Goal: Transaction & Acquisition: Purchase product/service

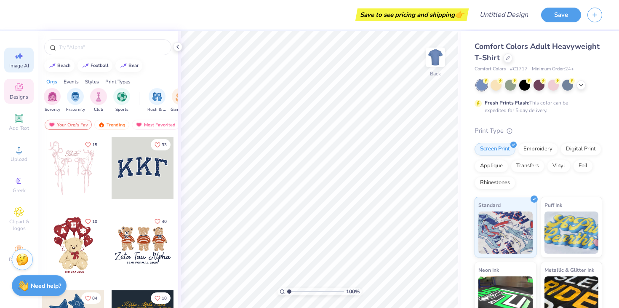
click at [14, 61] on icon at bounding box center [19, 56] width 10 height 10
select select "4"
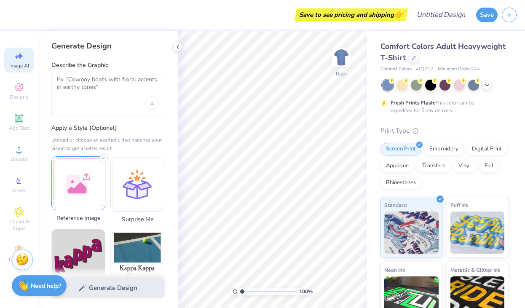
click at [68, 191] on div at bounding box center [78, 183] width 54 height 54
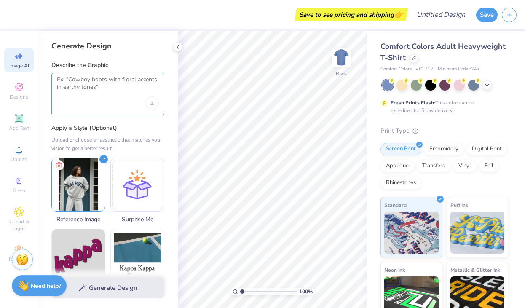
click at [69, 88] on textarea at bounding box center [108, 86] width 102 height 21
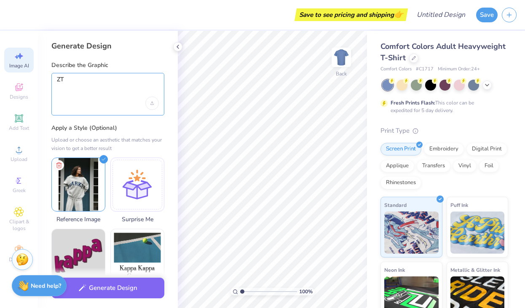
type textarea "Z"
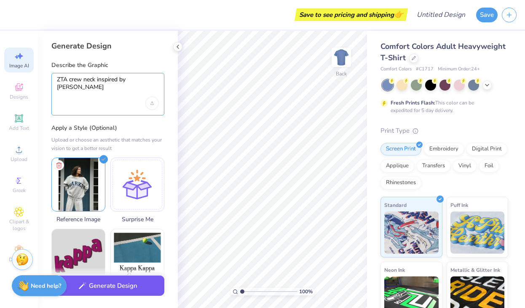
type textarea "ZTA crew neck inspired by parke"
click at [115, 284] on button "Generate Design" at bounding box center [107, 285] width 113 height 21
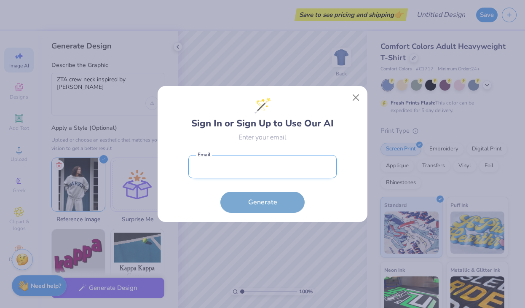
click at [254, 176] on input "email" at bounding box center [262, 166] width 148 height 23
type input "jessierose0205@gmail.com"
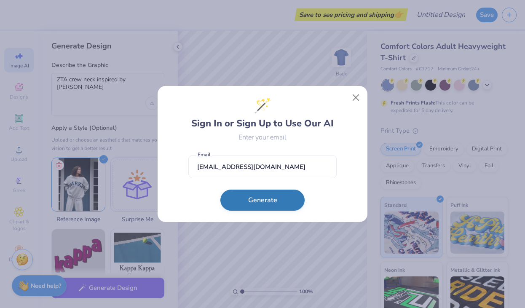
click at [258, 200] on button "Generate" at bounding box center [262, 199] width 84 height 21
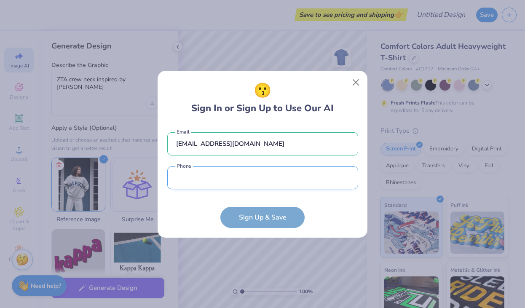
click at [237, 183] on input "tel" at bounding box center [262, 177] width 191 height 23
type input "(908) 216-9736"
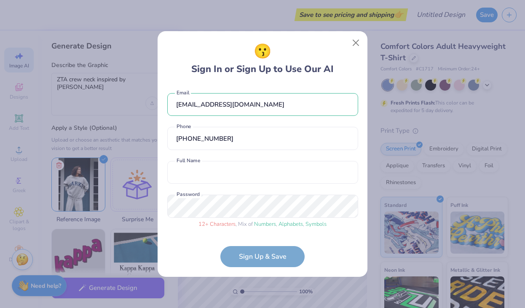
click at [272, 264] on form "jessierose0205@gmail.com Email (908) 216-9736 Phone Full Name is a required fie…" at bounding box center [262, 176] width 191 height 183
click at [256, 257] on form "jessierose0205@gmail.com Email (908) 216-9736 Phone Full Name is a required fie…" at bounding box center [262, 176] width 191 height 183
click at [124, 203] on div "😗 Sign In or Sign Up to Use Our AI jessierose0205@gmail.com Email (908) 216-973…" at bounding box center [262, 154] width 525 height 308
click at [267, 256] on form "jessierose0205@gmail.com Email (908) 216-9736 Phone Full Name is a required fie…" at bounding box center [262, 176] width 191 height 183
click at [255, 257] on form "jessierose0205@gmail.com Email (908) 216-9736 Phone Full Name is a required fie…" at bounding box center [262, 176] width 191 height 183
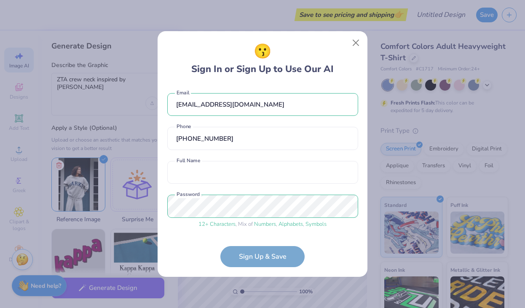
click at [256, 257] on form "jessierose0205@gmail.com Email (908) 216-9736 Phone Full Name is a required fie…" at bounding box center [262, 176] width 191 height 183
click at [208, 173] on input "text" at bounding box center [262, 172] width 191 height 23
type input "Jess Simon"
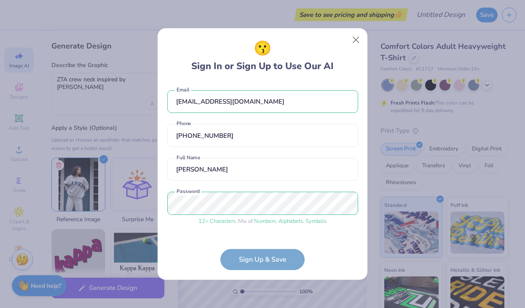
click at [251, 259] on form "jessierose0205@gmail.com Email (908) 216-9736 Phone Jess Simon Full Name 12 + C…" at bounding box center [262, 176] width 191 height 189
click at [235, 234] on div "jessierose0205@gmail.com Email (908) 216-9736 Phone Jess Simon Full Name 12 + C…" at bounding box center [262, 159] width 191 height 154
click at [248, 250] on form "jessierose0205@gmail.com Email (908) 216-9736 Phone Jess Simon Full Name 12 + C…" at bounding box center [262, 176] width 191 height 189
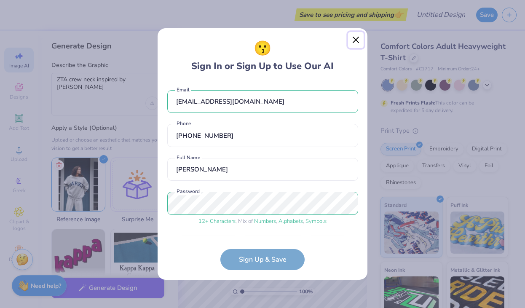
click at [356, 41] on button "Close" at bounding box center [356, 40] width 16 height 16
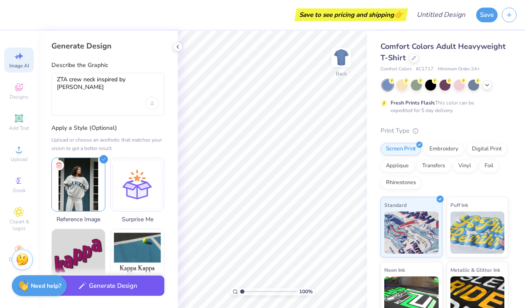
click at [129, 302] on div "Generate Design" at bounding box center [108, 287] width 140 height 41
click at [125, 282] on button "Generate Design" at bounding box center [107, 285] width 113 height 21
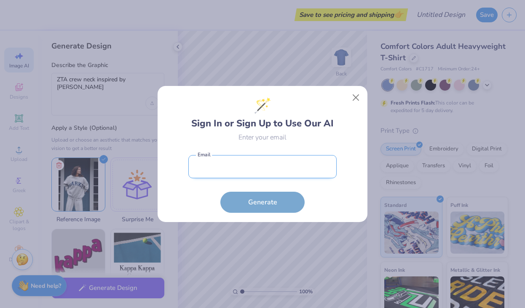
click at [229, 170] on input "email" at bounding box center [262, 166] width 148 height 23
type input "jessierose0205@gmail.com"
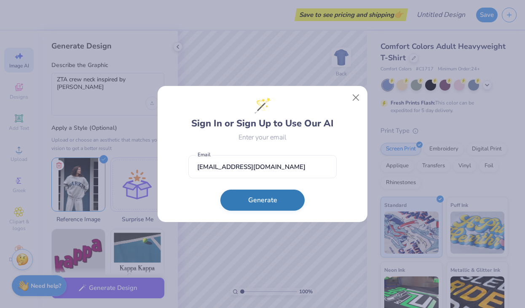
click at [248, 201] on button "Generate" at bounding box center [262, 199] width 84 height 21
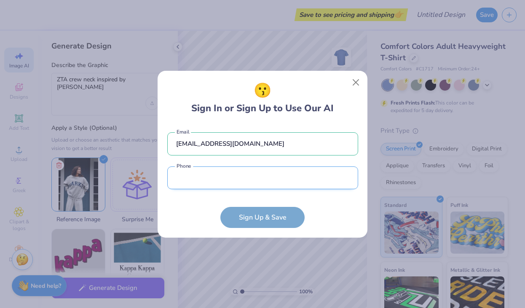
click at [223, 179] on input "tel" at bounding box center [262, 177] width 191 height 23
type input "(908) 216-9736"
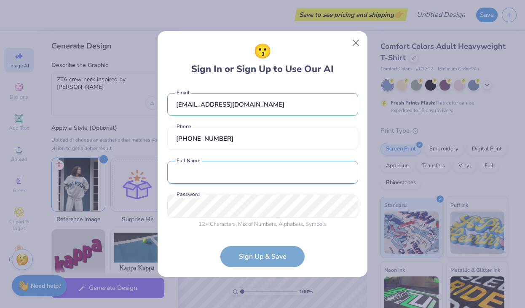
click at [213, 174] on input "text" at bounding box center [262, 172] width 191 height 23
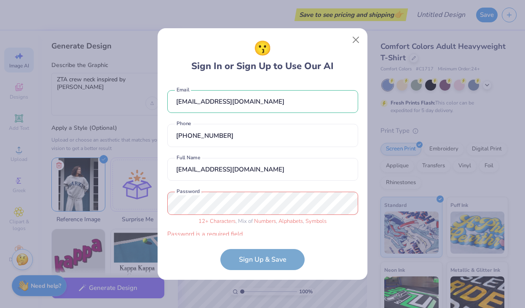
scroll to position [7, 0]
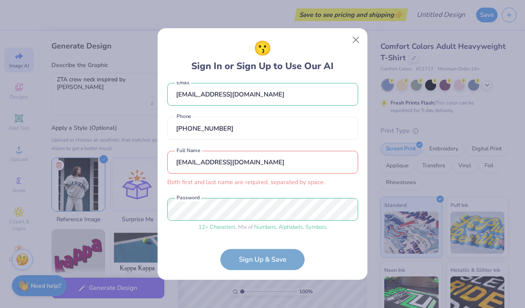
click at [250, 257] on form "jessierose0205@gmail.com Email (908) 216-9736 Phone jessierose0205@gmail.com Bo…" at bounding box center [262, 176] width 191 height 189
click at [240, 148] on div "jessierose0205@gmail.com Email (908) 216-9736 Phone jessierose0205@gmail.com Bo…" at bounding box center [262, 159] width 191 height 154
click at [240, 158] on input "jessierose0205@gmail.com" at bounding box center [262, 162] width 191 height 23
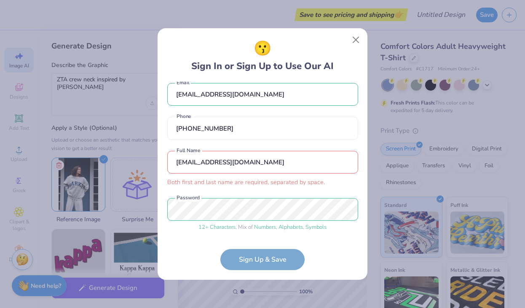
click at [240, 158] on input "jessierose0205@gmail.com" at bounding box center [262, 162] width 191 height 23
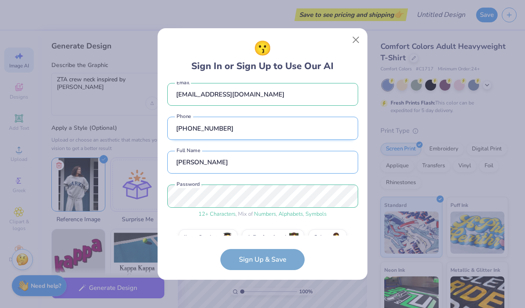
type input "Jessica Simon"
click at [281, 117] on input "(908) 216-9736" at bounding box center [262, 128] width 191 height 23
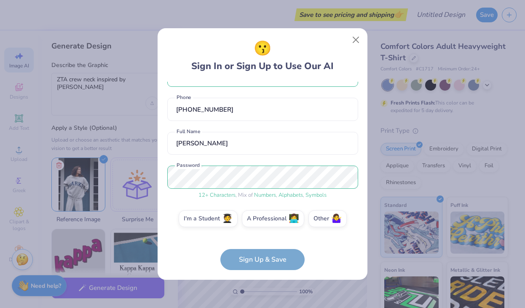
click at [349, 205] on div "jessierose0205@gmail.com Email (908) 216-9736 Phone Jessica Simon Full Name 12 …" at bounding box center [262, 159] width 191 height 154
click at [211, 221] on label "I'm a Student 🧑‍🎓" at bounding box center [208, 217] width 59 height 17
click at [260, 244] on input "I'm a Student 🧑‍🎓" at bounding box center [262, 246] width 5 height 5
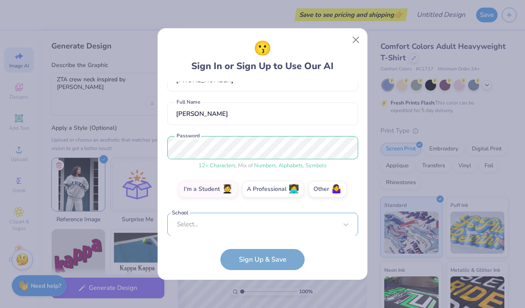
click at [228, 224] on div "Select..." at bounding box center [262, 224] width 191 height 23
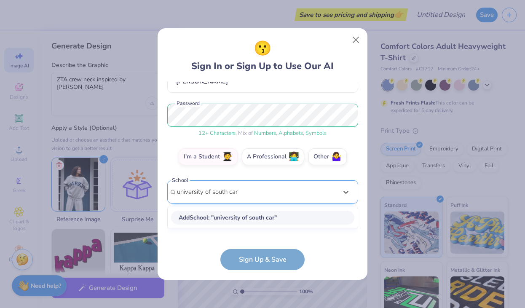
scroll to position [186, 0]
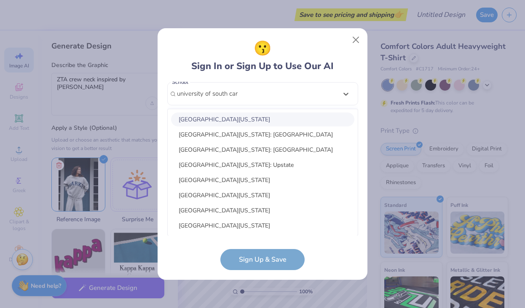
click at [262, 117] on div "University Of South Carolina" at bounding box center [262, 119] width 183 height 14
type input "university of south car"
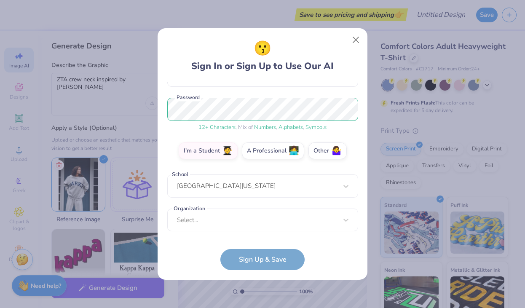
scroll to position [94, 0]
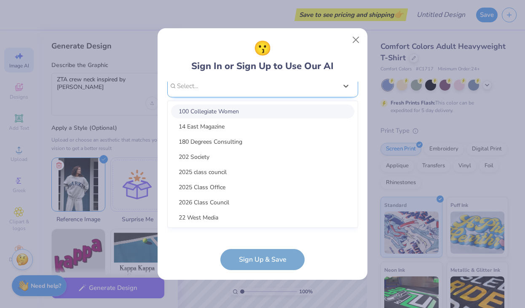
click at [234, 210] on div "option focused, 1 of 15. 15 results available. Use Up and Down to choose option…" at bounding box center [262, 152] width 191 height 154
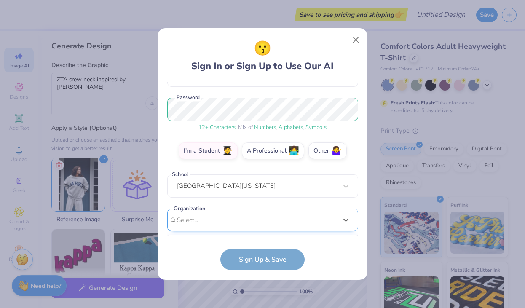
click at [216, 101] on div "jessierose0205@gmail.com Email (908) 216-9736 Phone Jessica Simon Full Name 12 …" at bounding box center [262, 159] width 191 height 154
click at [188, 221] on div "Select is focused ,type to refine list, press Down to open the menu, Select..." at bounding box center [262, 219] width 191 height 23
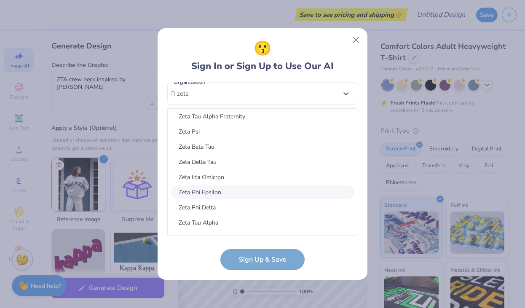
scroll to position [0, 0]
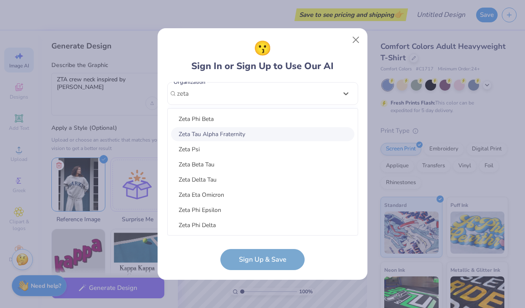
click at [208, 138] on div "Zeta Tau Alpha Fraternity" at bounding box center [262, 134] width 183 height 14
type input "zeta"
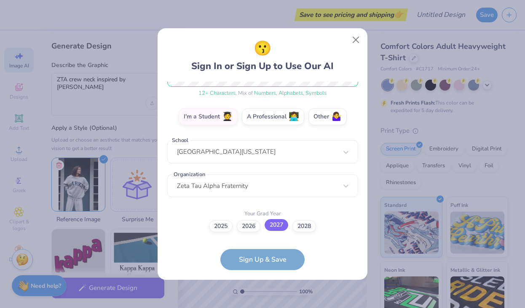
click at [271, 228] on label "2027" at bounding box center [276, 225] width 24 height 12
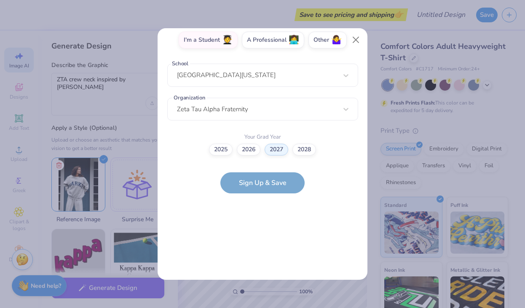
scroll to position [0, 0]
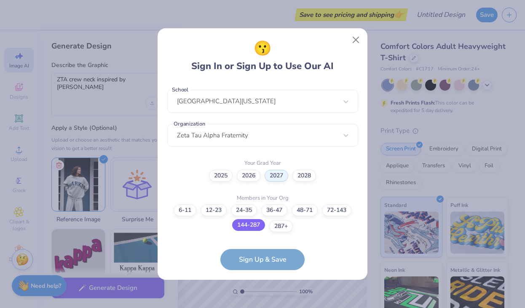
click at [253, 225] on label "144-287" at bounding box center [248, 225] width 33 height 12
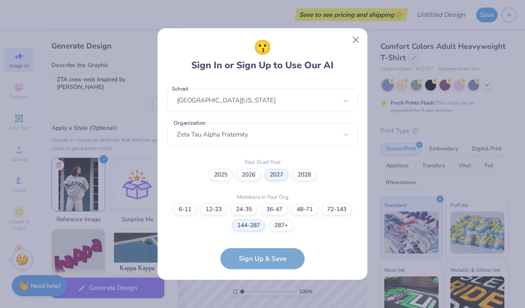
scroll to position [212, 0]
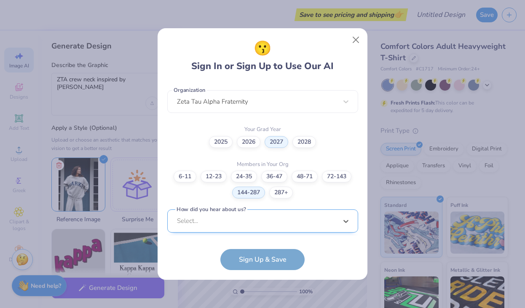
click at [245, 226] on div "option LinkedIn focused, 9 of 15. 15 results available. Use Up and Down to choo…" at bounding box center [262, 286] width 191 height 154
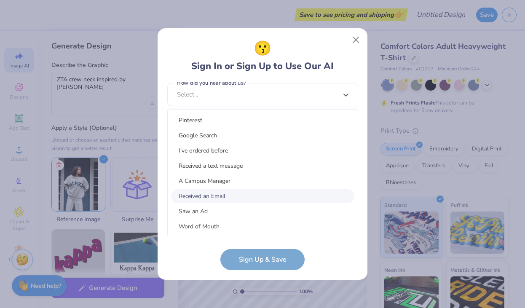
scroll to position [107, 0]
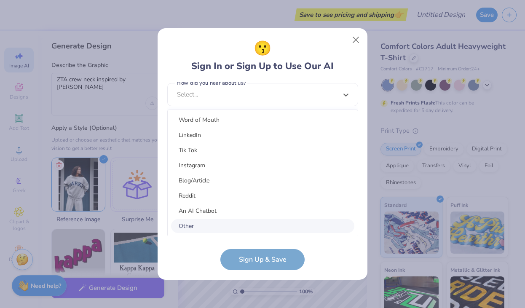
click at [218, 227] on div "Other" at bounding box center [262, 226] width 183 height 14
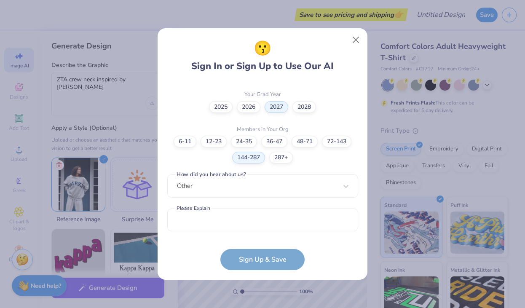
scroll to position [246, 0]
click at [242, 253] on form "jessierose0205@gmail.com Email (908) 216-9736 Phone Jessica Simon Full Name 12 …" at bounding box center [262, 176] width 191 height 189
click at [215, 193] on div "option Other selected, 15 of 15. 15 results available. Use Up and Down to choos…" at bounding box center [262, 252] width 191 height 154
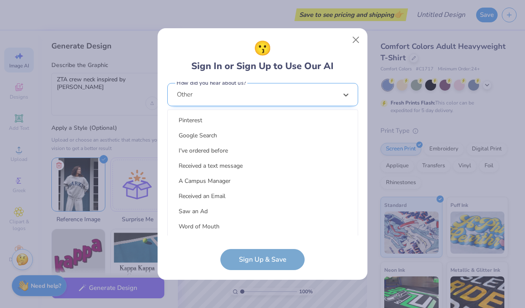
scroll to position [107, 0]
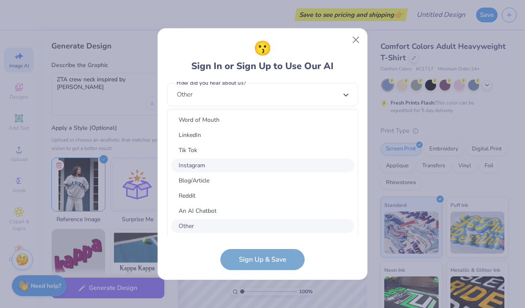
click at [210, 168] on div "Instagram" at bounding box center [262, 165] width 183 height 14
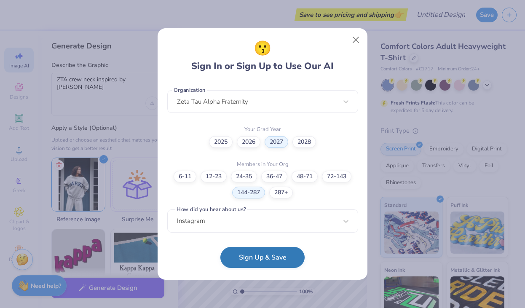
click at [243, 255] on button "Sign Up & Save" at bounding box center [262, 257] width 84 height 21
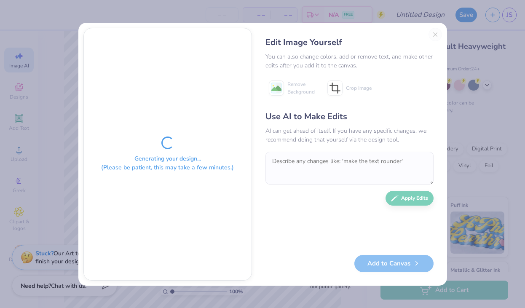
click at [434, 29] on div "Edit Image Yourself You can also change colors, add or remove text, and make ot…" at bounding box center [349, 154] width 185 height 253
click at [436, 33] on div "Edit Image Yourself You can also change colors, add or remove text, and make ot…" at bounding box center [349, 154] width 185 height 253
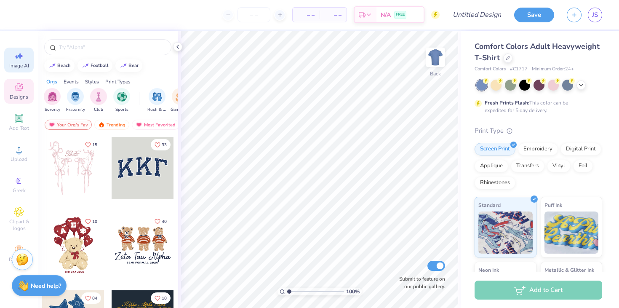
click at [18, 61] on icon at bounding box center [19, 56] width 10 height 10
select select "4"
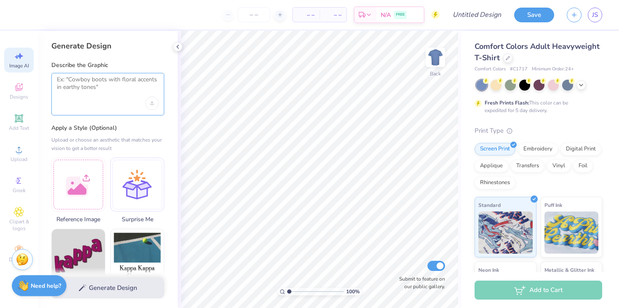
click at [100, 91] on textarea at bounding box center [108, 86] width 102 height 21
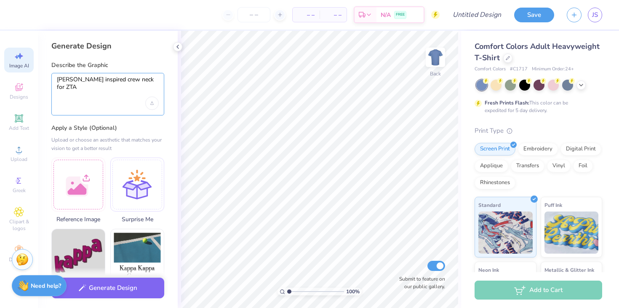
type textarea "[PERSON_NAME] inspired crew neck for ZTA"
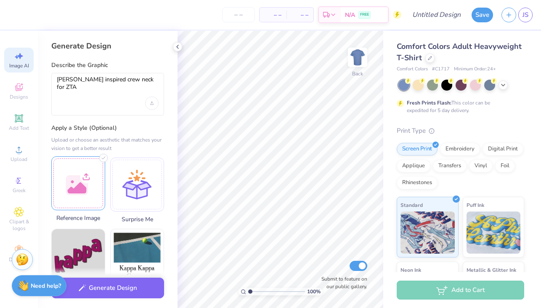
click at [100, 188] on div at bounding box center [78, 183] width 54 height 54
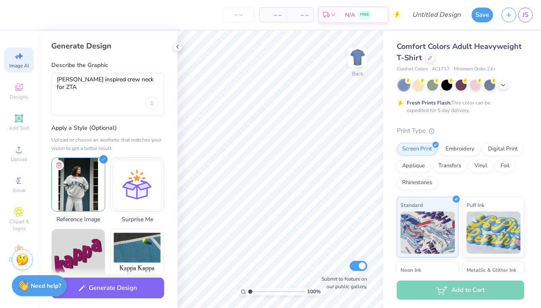
click at [541, 149] on div "Comfort Colors Adult Heavyweight T-Shirt Comfort Colors # C1717 Minimum Order: …" at bounding box center [463, 209] width 158 height 356
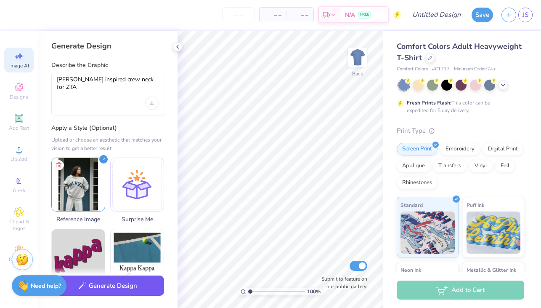
click at [104, 289] on button "Generate Design" at bounding box center [107, 285] width 113 height 21
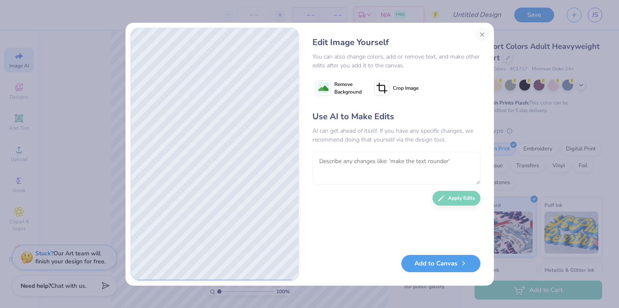
click at [402, 168] on textarea at bounding box center [396, 168] width 168 height 33
type textarea "Make the crewneck all one color"
click at [463, 196] on button "Apply Edits" at bounding box center [456, 196] width 48 height 15
click at [406, 173] on textarea at bounding box center [396, 168] width 168 height 33
type textarea "Still with the writing"
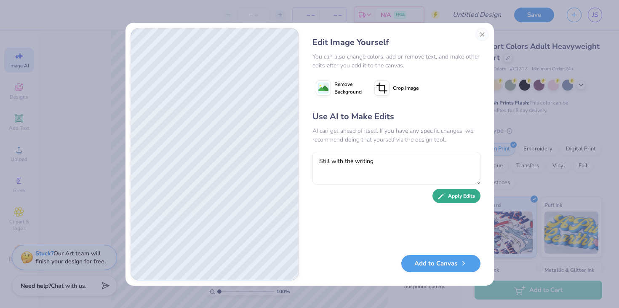
click at [457, 203] on button "Apply Edits" at bounding box center [456, 196] width 48 height 15
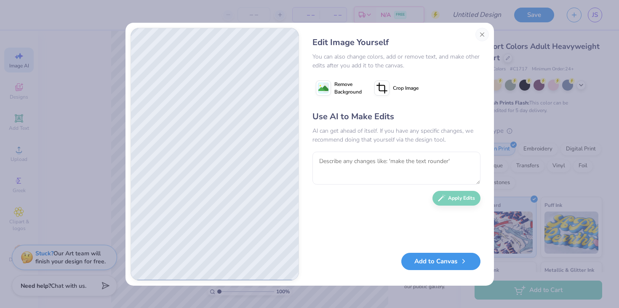
click at [420, 262] on button "Add to Canvas" at bounding box center [440, 261] width 79 height 17
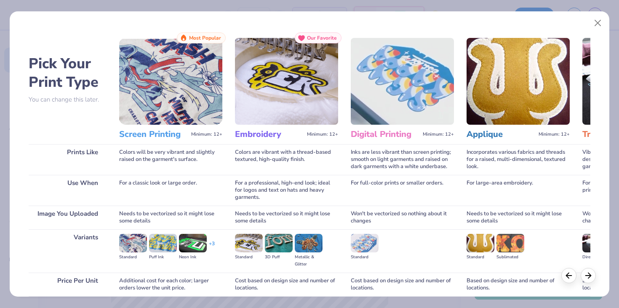
click at [192, 93] on img at bounding box center [170, 81] width 103 height 87
click at [155, 131] on h3 "Screen Printing" at bounding box center [153, 134] width 69 height 11
click at [599, 21] on button "Close" at bounding box center [598, 23] width 16 height 16
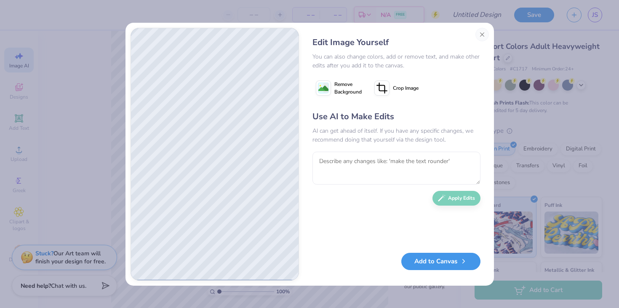
click at [456, 266] on button "Add to Canvas" at bounding box center [440, 261] width 79 height 17
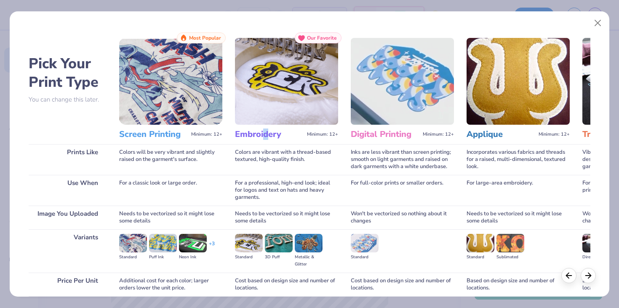
click at [266, 129] on h3 "Embroidery" at bounding box center [269, 134] width 69 height 11
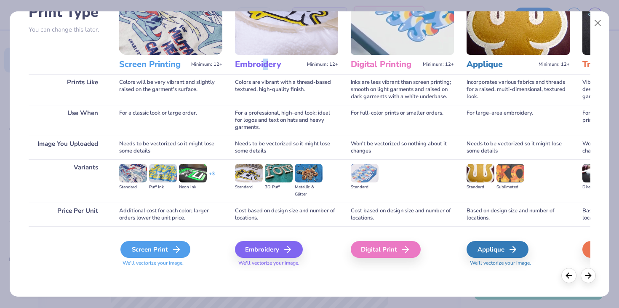
click at [162, 248] on div "Screen Print" at bounding box center [155, 249] width 70 height 17
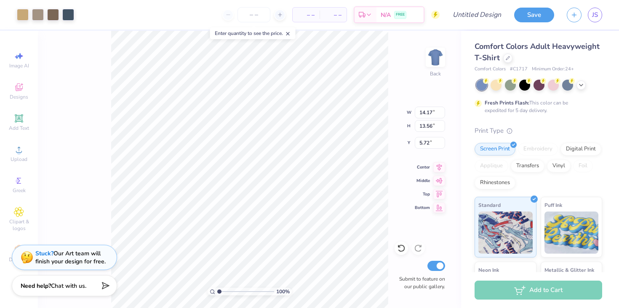
click at [84, 43] on div "100 % Back W 14.17 14.17 " H 13.56 13.56 " Y 5.72 5.72 " Center Middle Top Bott…" at bounding box center [249, 169] width 423 height 277
click at [244, 3] on div "Art colors – – Per Item – – Total Est. Delivery N/A FREE Design Title Save JS I…" at bounding box center [309, 154] width 619 height 308
click at [49, 15] on div at bounding box center [53, 14] width 12 height 12
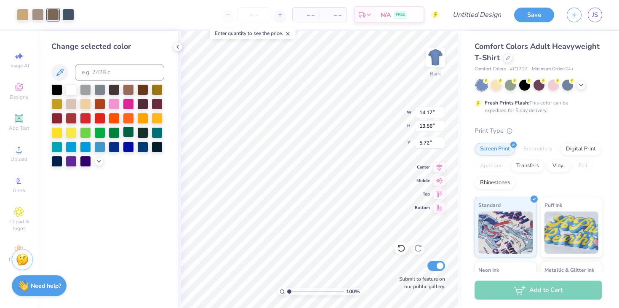
click at [125, 134] on div at bounding box center [128, 131] width 11 height 11
click at [141, 116] on div at bounding box center [142, 117] width 11 height 11
click at [58, 94] on div at bounding box center [56, 88] width 11 height 11
click at [74, 129] on div at bounding box center [71, 131] width 11 height 11
click at [75, 163] on div at bounding box center [71, 160] width 11 height 11
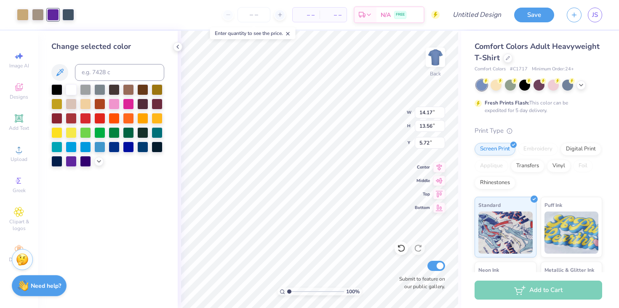
click at [129, 155] on div at bounding box center [107, 125] width 113 height 83
click at [99, 91] on div at bounding box center [99, 88] width 11 height 11
click at [168, 125] on div "Change selected color" at bounding box center [108, 169] width 140 height 277
click at [163, 150] on div at bounding box center [157, 146] width 11 height 11
